Goal: Use online tool/utility

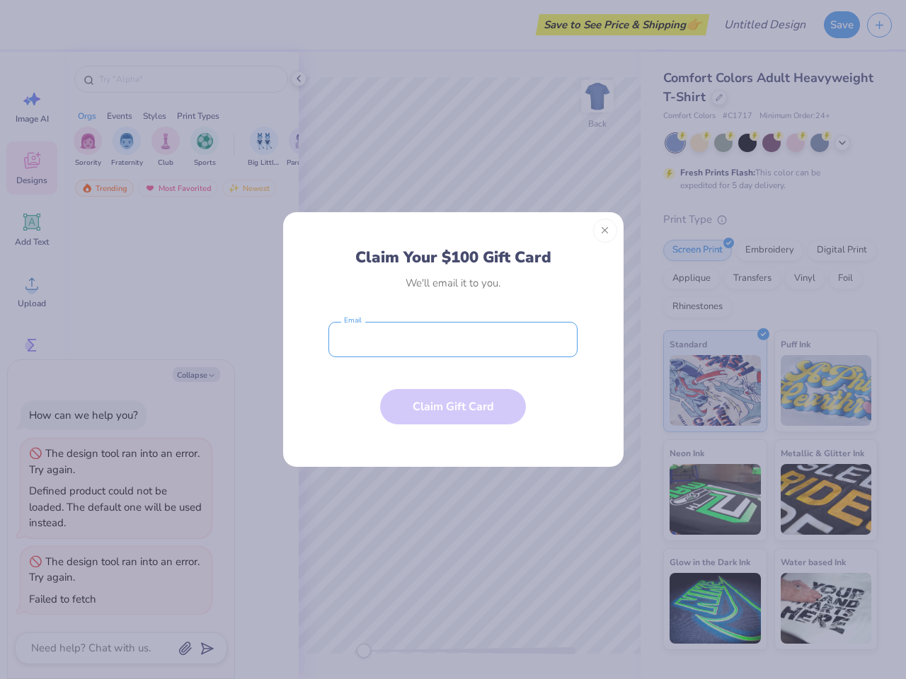
click at [453, 340] on input "email" at bounding box center [452, 339] width 249 height 35
click at [605, 231] on button "Close" at bounding box center [605, 231] width 24 height 24
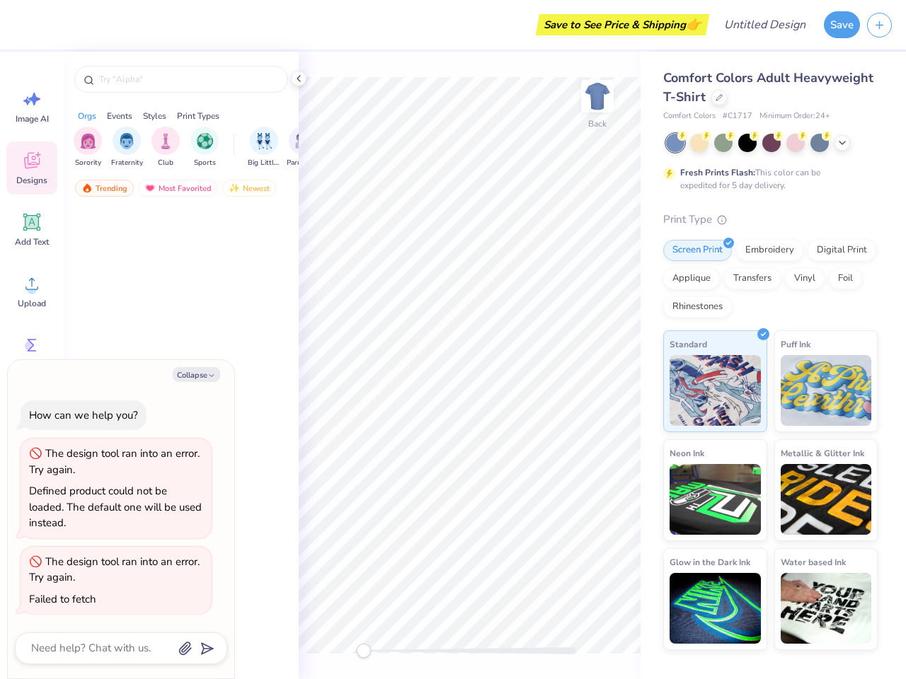
type textarea "x"
